Goal: Task Accomplishment & Management: Manage account settings

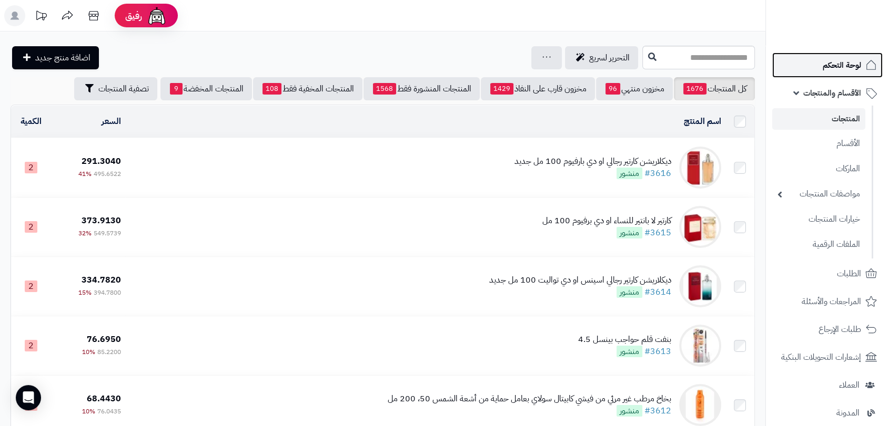
click at [841, 70] on span "لوحة التحكم" at bounding box center [841, 65] width 38 height 15
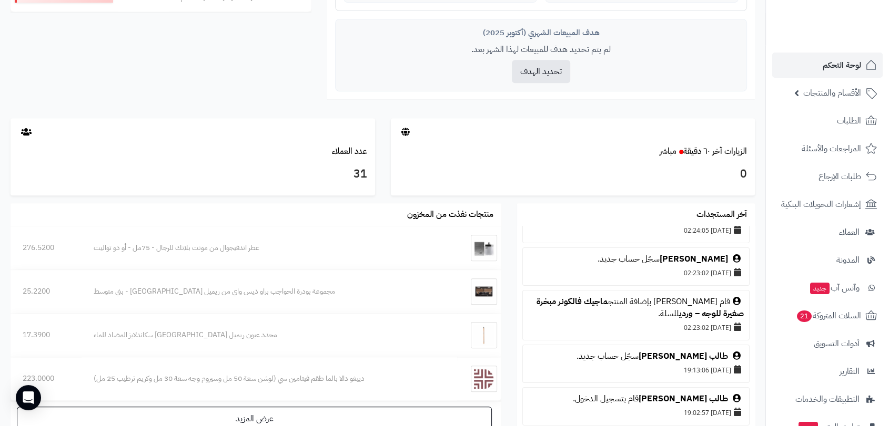
scroll to position [58, 0]
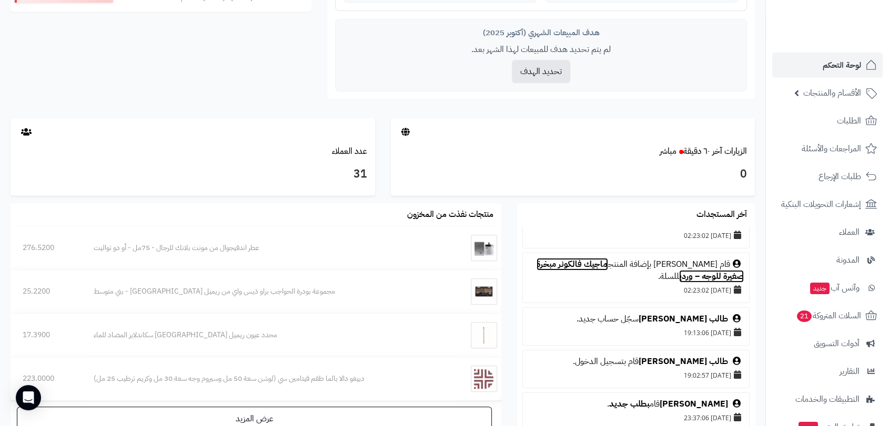
click at [577, 262] on link "ماجيك فالكونر مبخرة صغيرة للوجه – وردي" at bounding box center [639, 270] width 207 height 25
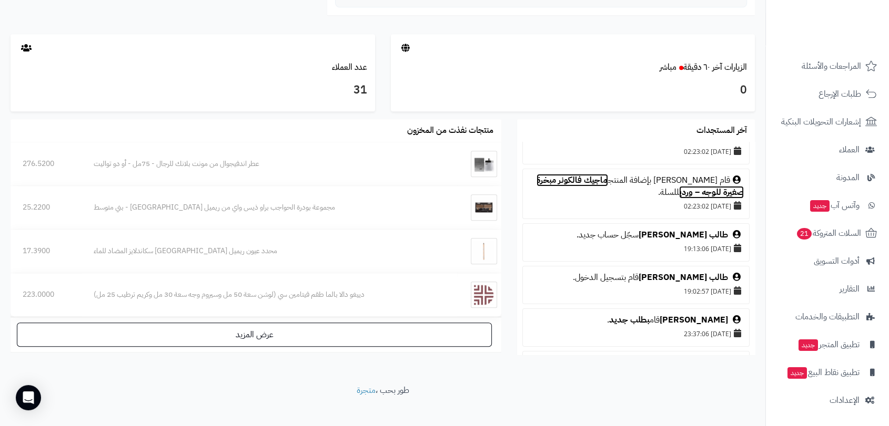
scroll to position [562, 0]
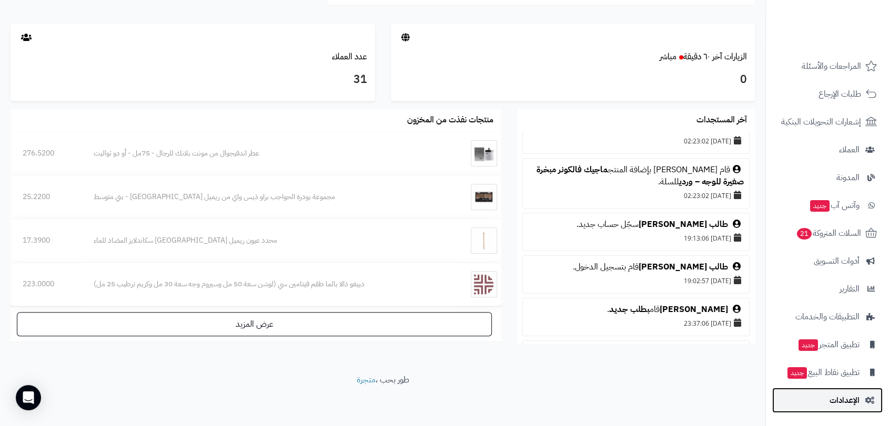
click at [841, 401] on span "الإعدادات" at bounding box center [844, 400] width 30 height 15
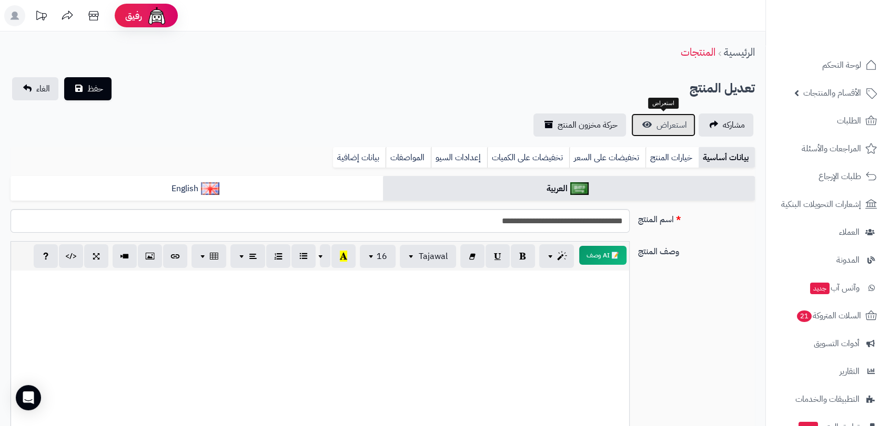
click at [658, 124] on span "استعراض" at bounding box center [671, 125] width 30 height 13
click at [669, 126] on span "استعراض" at bounding box center [671, 125] width 30 height 13
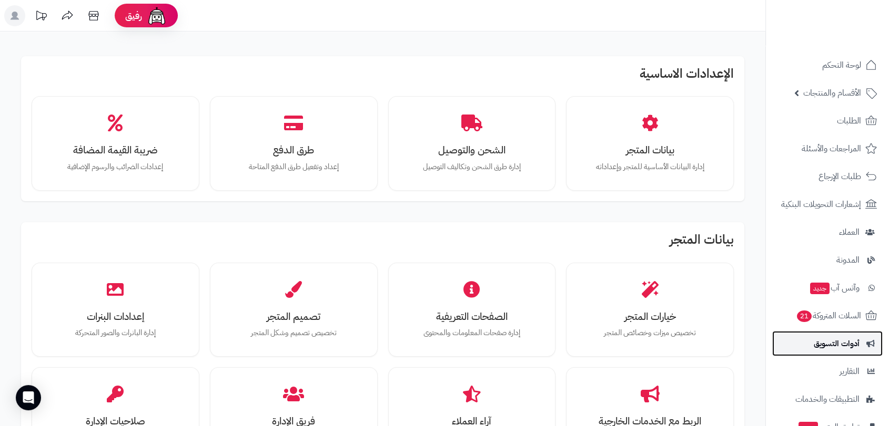
click at [833, 347] on span "أدوات التسويق" at bounding box center [836, 344] width 46 height 15
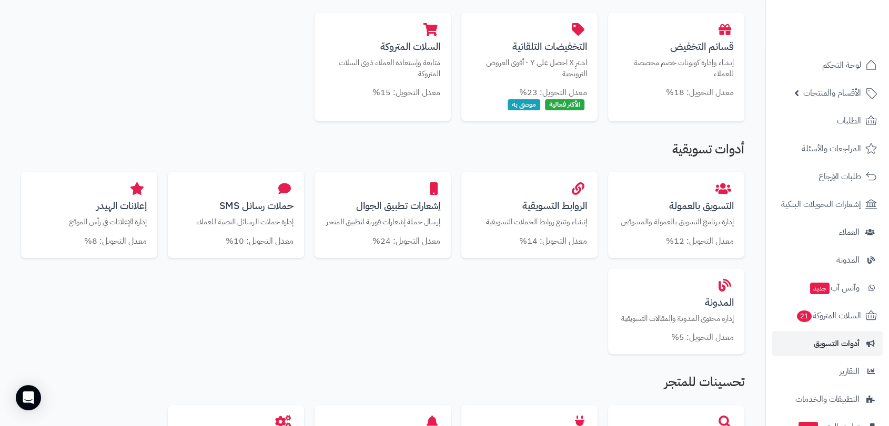
scroll to position [233, 0]
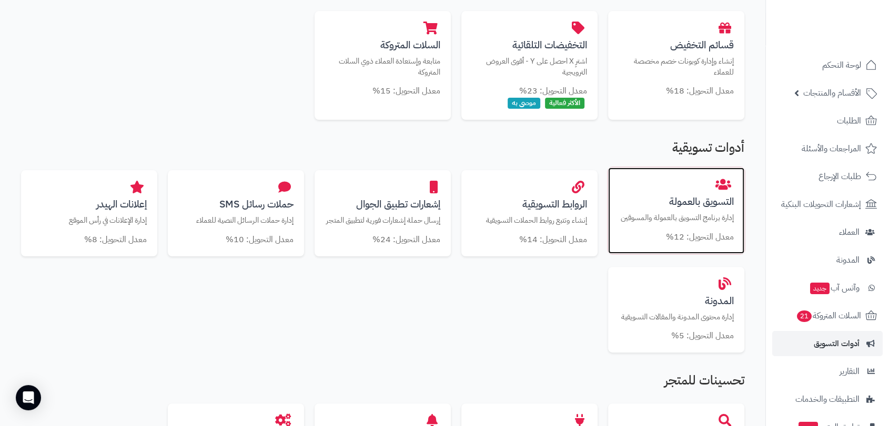
click at [688, 207] on h3 "التسويق بالعمولة" at bounding box center [675, 201] width 115 height 11
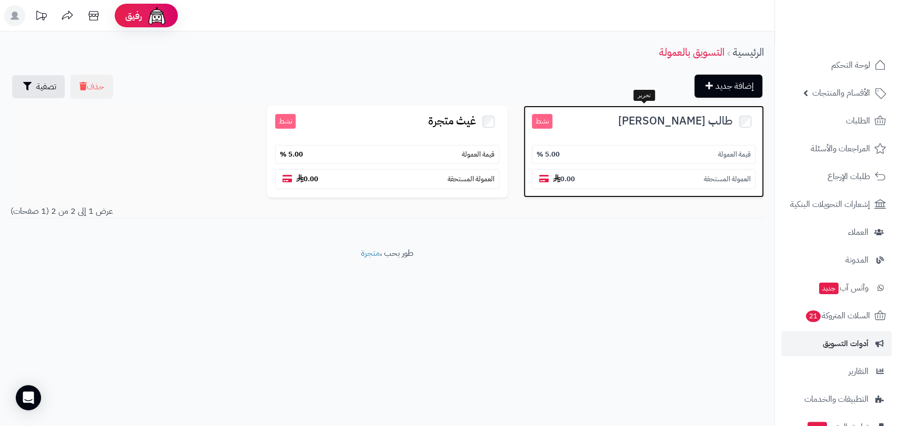
click at [672, 132] on div "طالب العبيدي نشط قيمة العمولة 5.00 % العمولة المستحقة 0.00" at bounding box center [643, 152] width 240 height 93
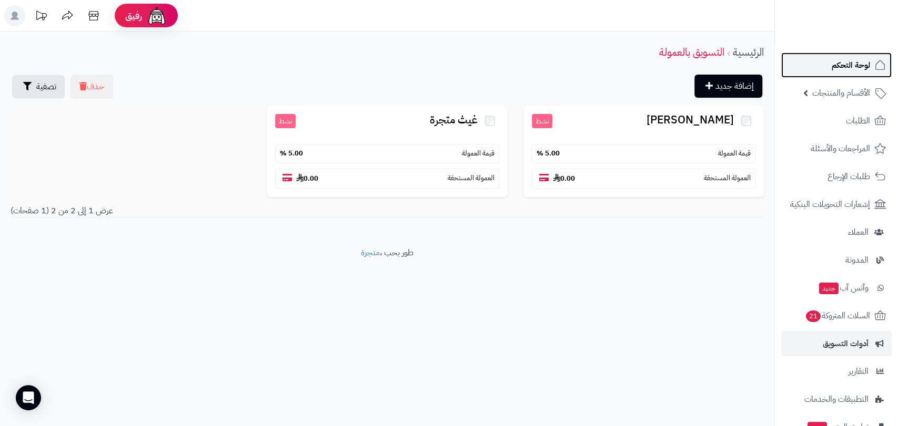
click at [851, 65] on span "لوحة التحكم" at bounding box center [850, 65] width 38 height 15
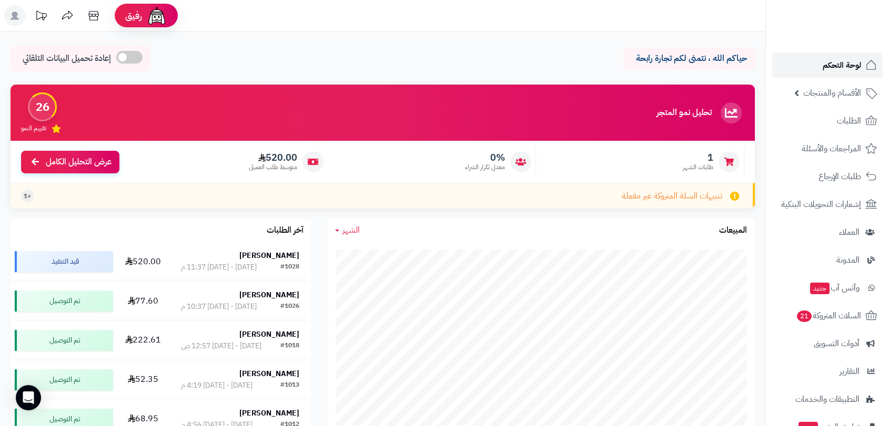
click at [846, 67] on span "لوحة التحكم" at bounding box center [841, 65] width 38 height 15
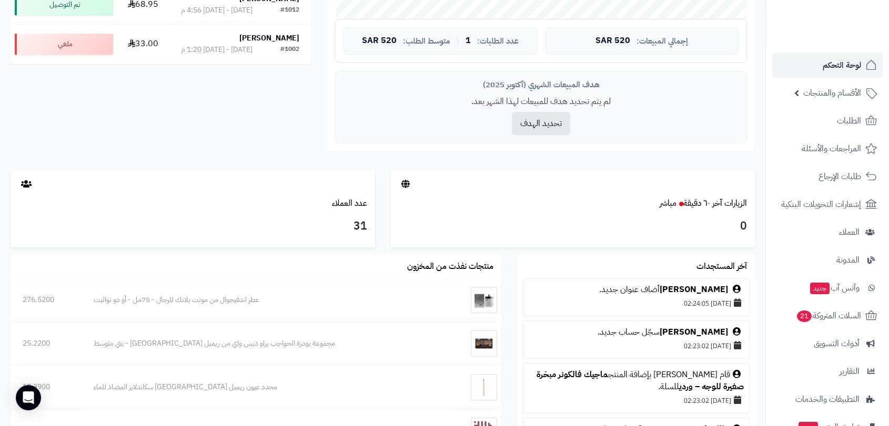
scroll to position [386, 0]
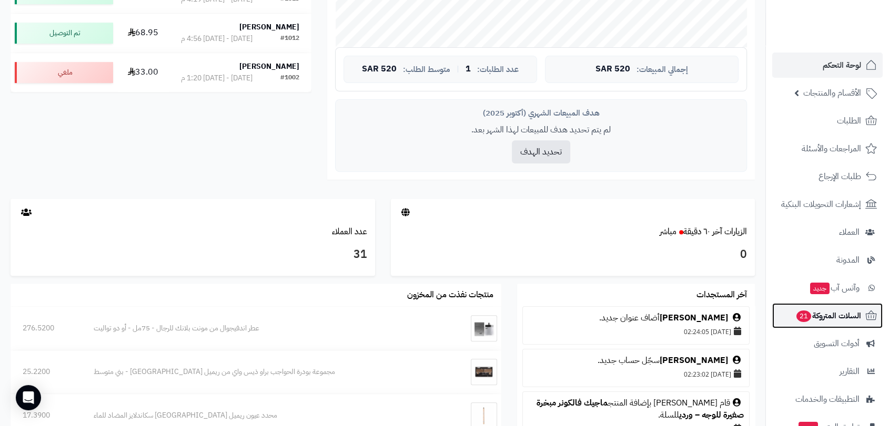
click at [836, 318] on span "السلات المتروكة 21" at bounding box center [828, 316] width 66 height 15
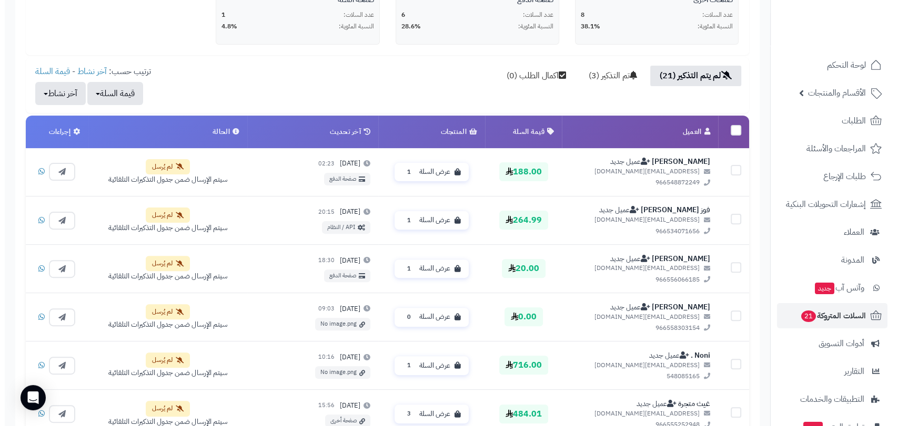
scroll to position [292, 0]
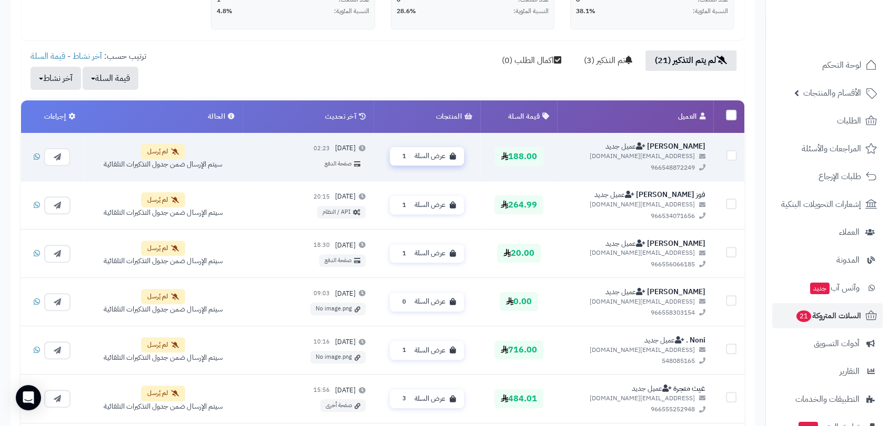
click at [428, 156] on span "عرض السلة" at bounding box center [429, 156] width 31 height 10
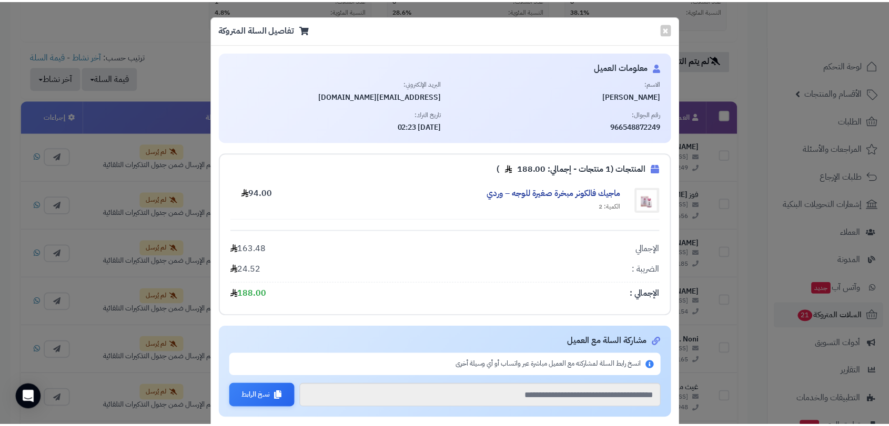
scroll to position [0, 0]
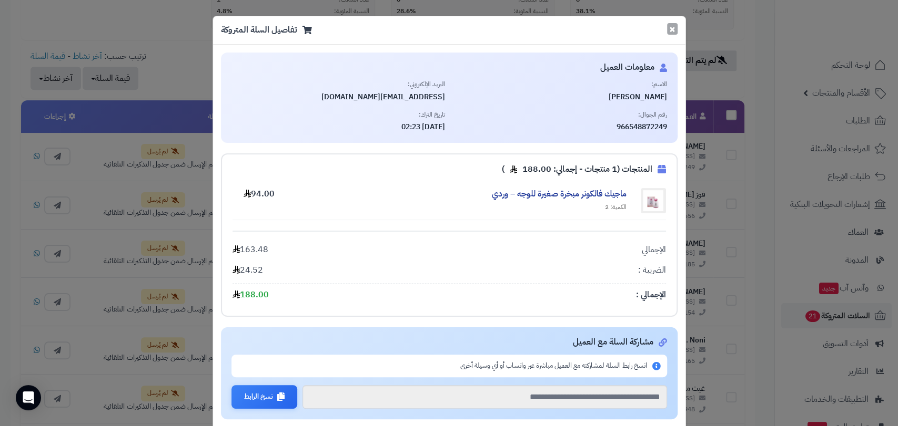
click at [677, 30] on button "×" at bounding box center [672, 29] width 11 height 12
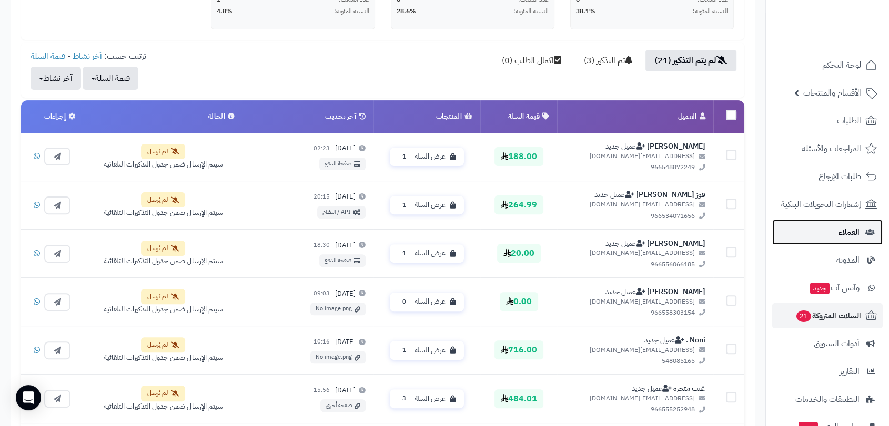
click at [842, 232] on span "العملاء" at bounding box center [848, 232] width 21 height 15
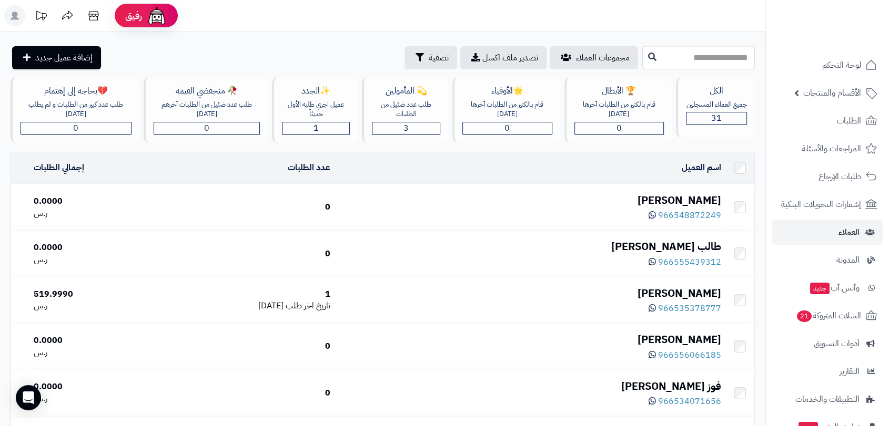
click at [684, 199] on div "[PERSON_NAME]" at bounding box center [530, 200] width 382 height 15
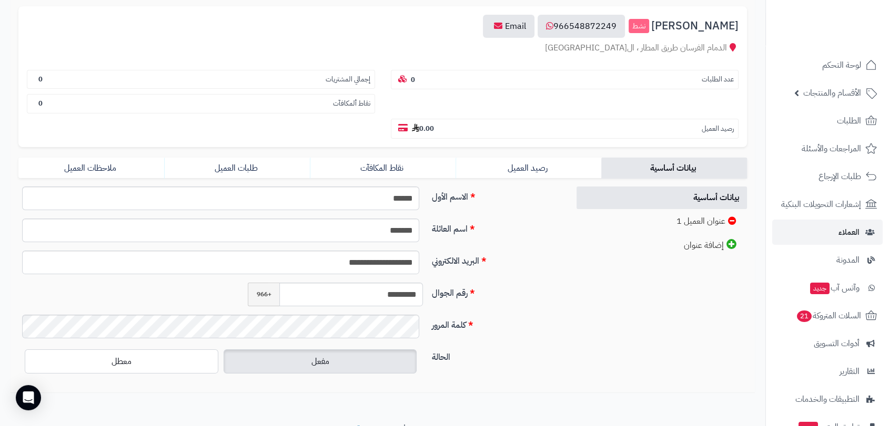
scroll to position [117, 0]
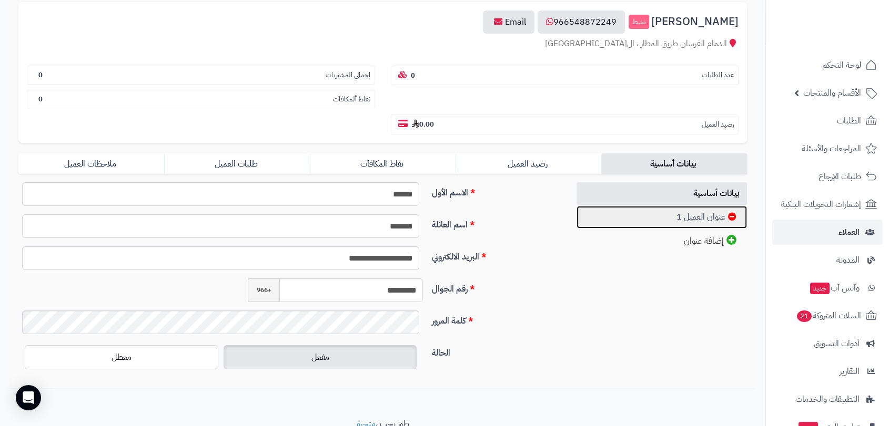
click at [694, 220] on link "عنوان العميل 1" at bounding box center [661, 217] width 170 height 23
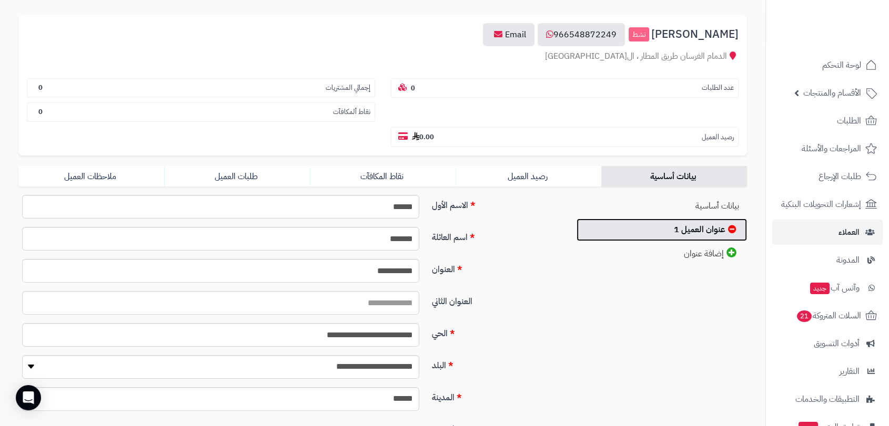
scroll to position [96, 0]
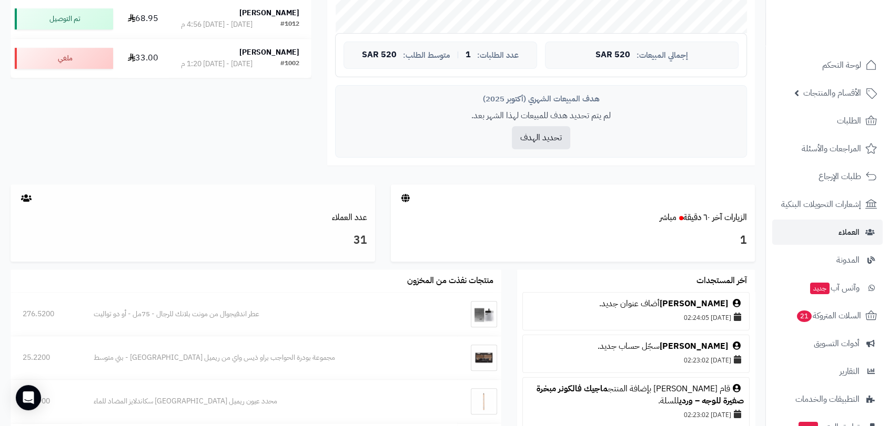
scroll to position [409, 0]
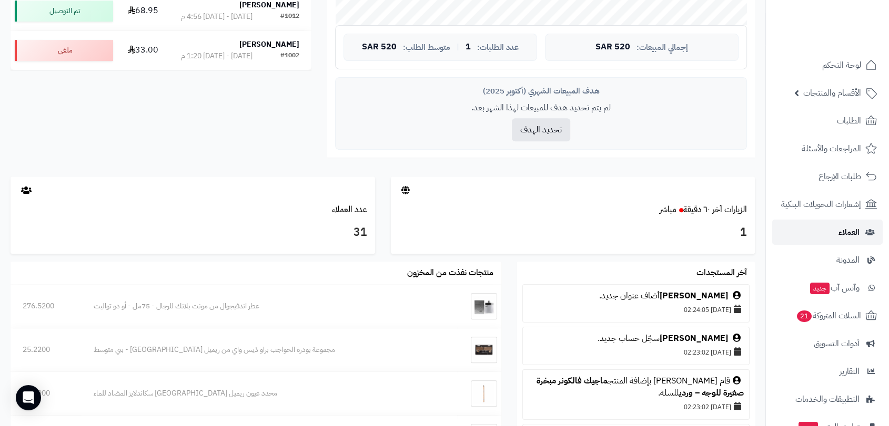
click at [841, 231] on span "العملاء" at bounding box center [848, 232] width 21 height 15
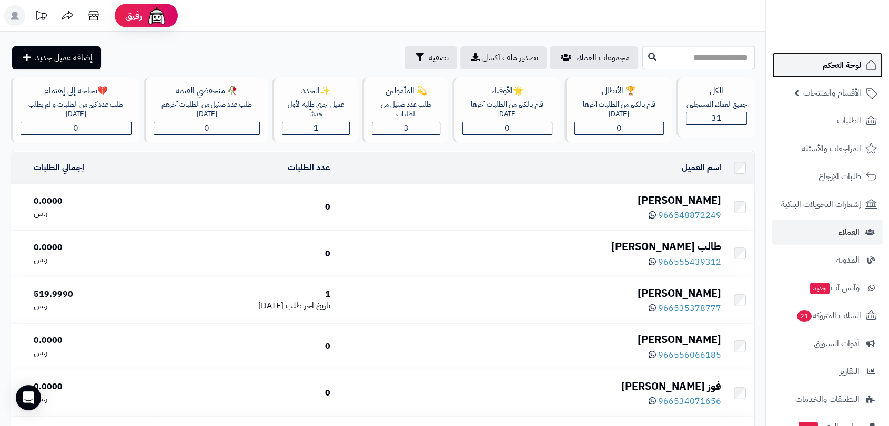
click at [835, 62] on span "لوحة التحكم" at bounding box center [841, 65] width 38 height 15
